Goal: Share content: Share content

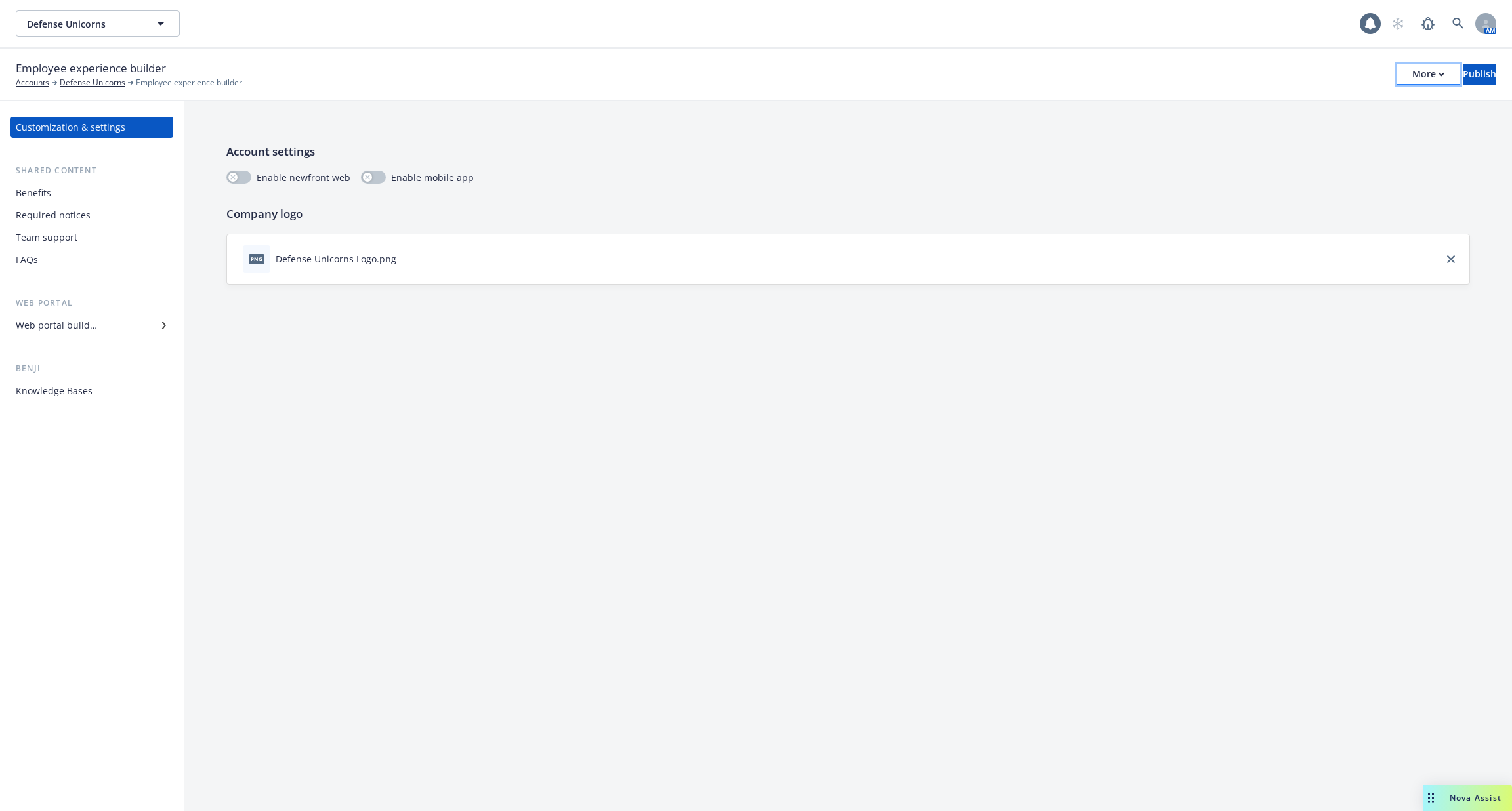
click at [1412, 80] on div "More" at bounding box center [1428, 74] width 32 height 20
click at [1324, 103] on link "Copy preview link" at bounding box center [1321, 103] width 194 height 26
